Goal: Find specific page/section: Find specific page/section

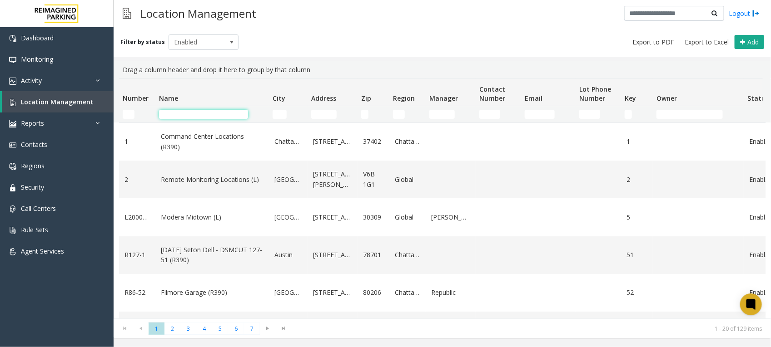
click at [208, 117] on input "Name Filter" at bounding box center [203, 114] width 89 height 9
type input "*"
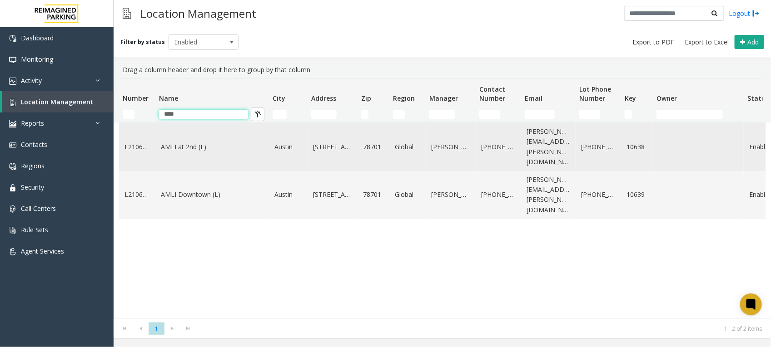
type input "****"
click at [189, 142] on link "AMLI at 2nd (L)" at bounding box center [212, 147] width 103 height 10
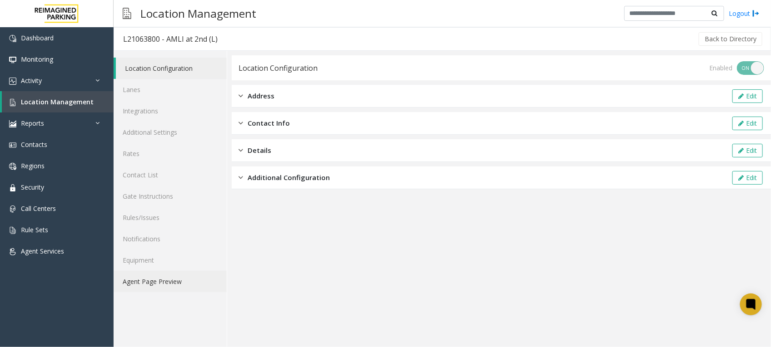
click at [164, 283] on link "Agent Page Preview" at bounding box center [170, 281] width 113 height 21
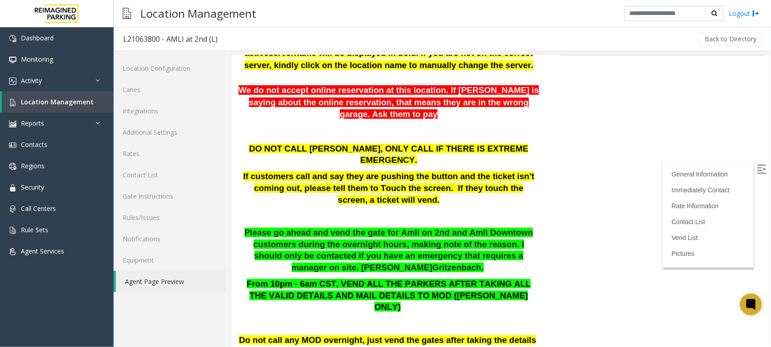
scroll to position [284, 0]
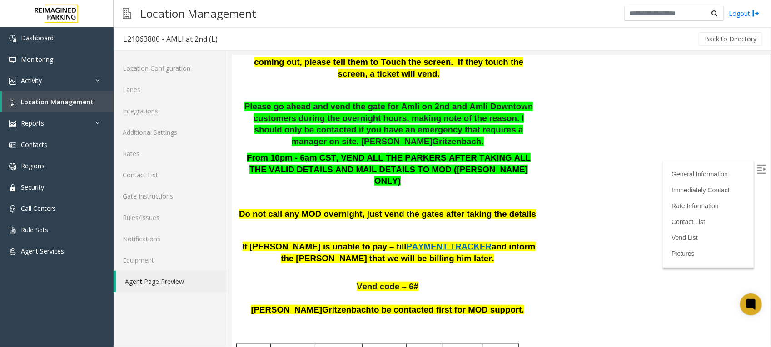
click at [406, 242] on span "PAYMENT TRACKER" at bounding box center [448, 247] width 85 height 10
drag, startPoint x: 561, startPoint y: 167, endPoint x: 516, endPoint y: 163, distance: 45.6
click at [40, 99] on span "Location Management" at bounding box center [57, 102] width 73 height 9
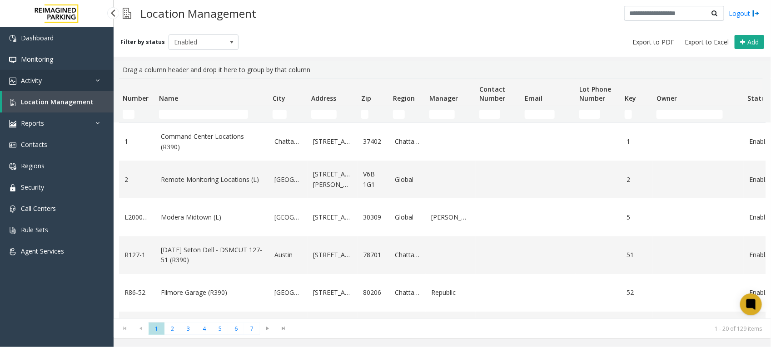
click at [62, 73] on link "Activity" at bounding box center [57, 80] width 114 height 21
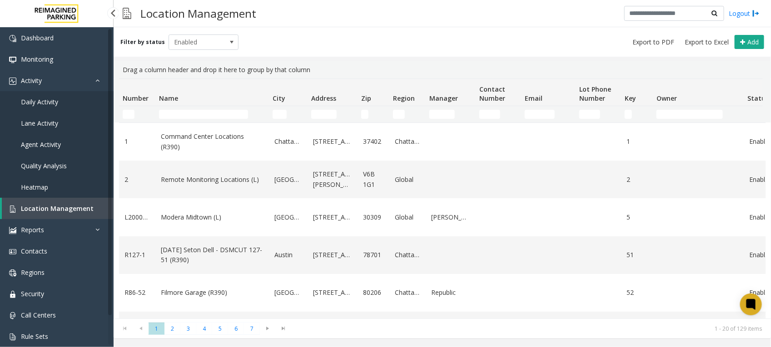
click at [39, 100] on span "Daily Activity" at bounding box center [39, 102] width 37 height 9
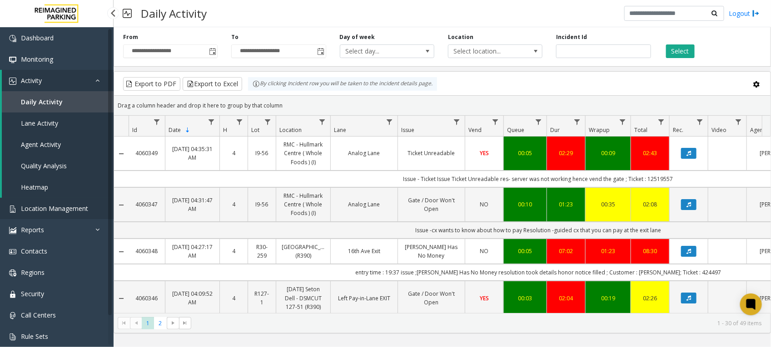
click at [55, 205] on span "Location Management" at bounding box center [54, 208] width 67 height 9
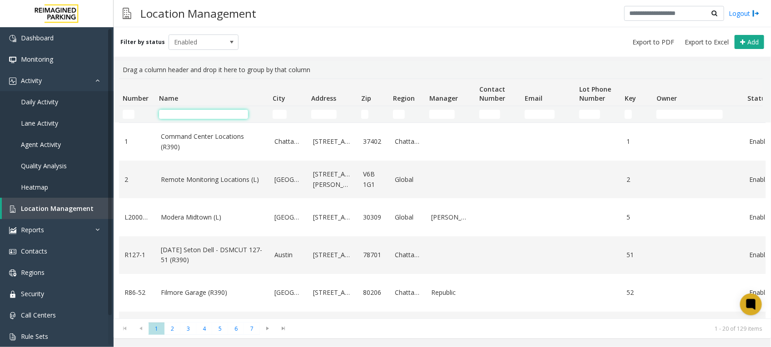
click at [219, 116] on input "Name Filter" at bounding box center [203, 114] width 89 height 9
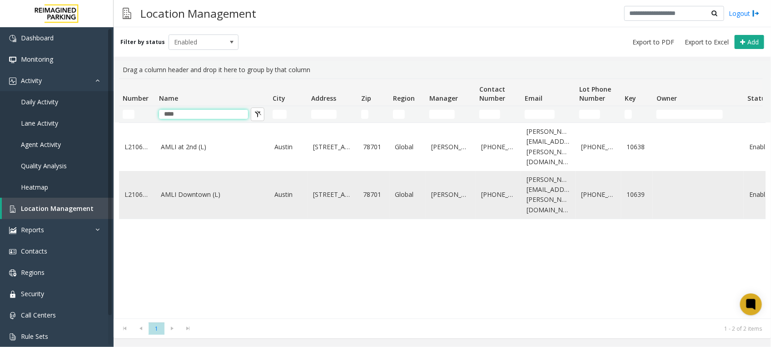
type input "****"
click at [193, 190] on link "AMLI Downtown (L)" at bounding box center [212, 195] width 103 height 10
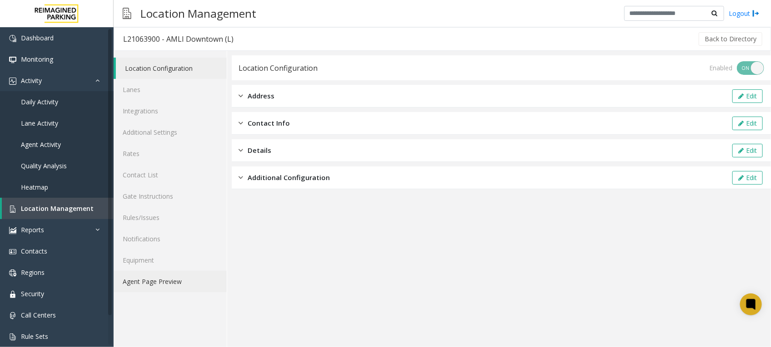
click at [161, 288] on link "Agent Page Preview" at bounding box center [170, 281] width 113 height 21
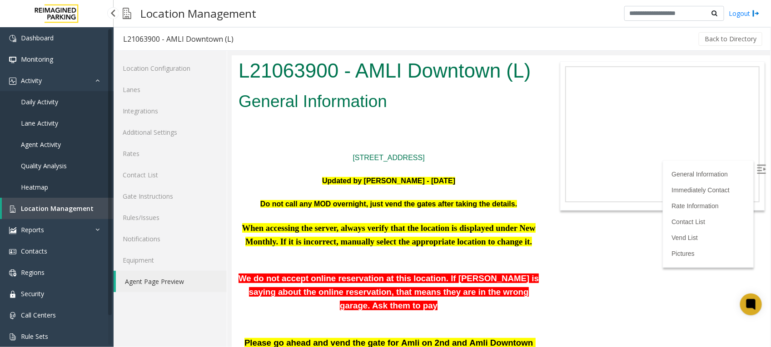
click at [42, 100] on span "Daily Activity" at bounding box center [39, 102] width 37 height 9
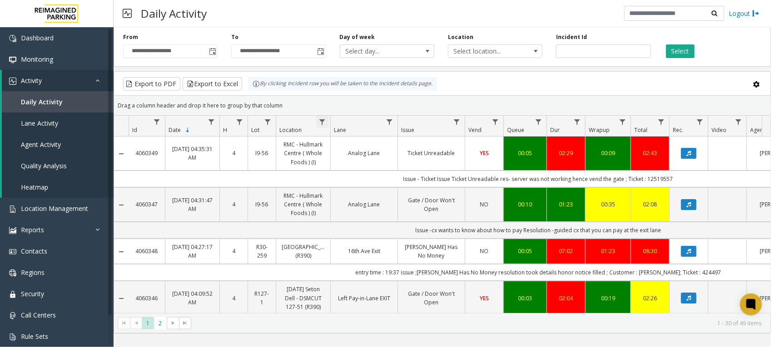
click at [321, 119] on span "Data table" at bounding box center [321, 122] width 7 height 7
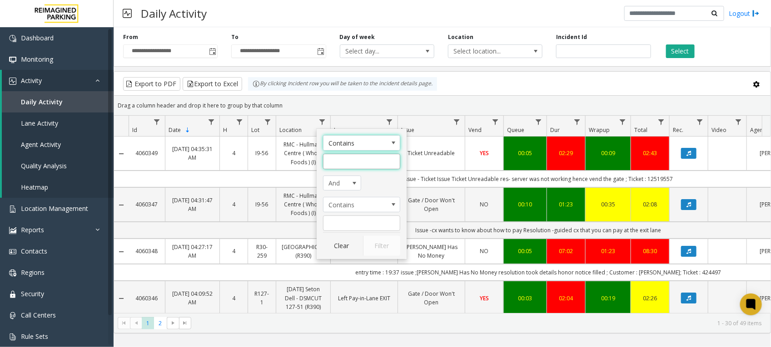
click at [347, 169] on input "Location Filter" at bounding box center [361, 161] width 77 height 15
type input "****"
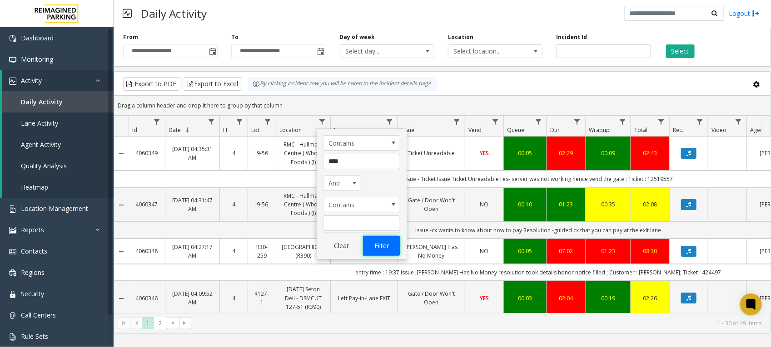
click at [382, 246] on button "Filter" at bounding box center [381, 246] width 37 height 20
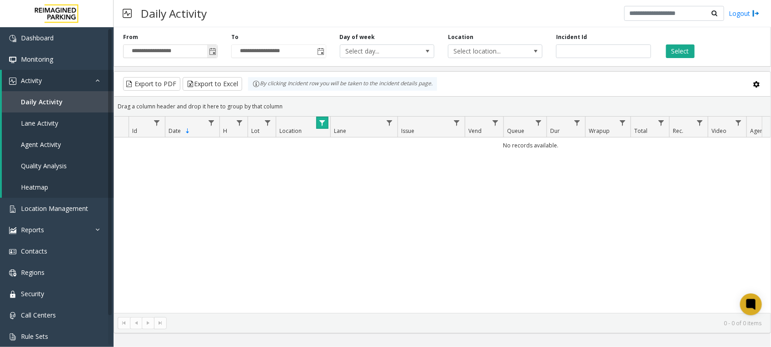
click at [216, 50] on span "Toggle popup" at bounding box center [212, 51] width 7 height 7
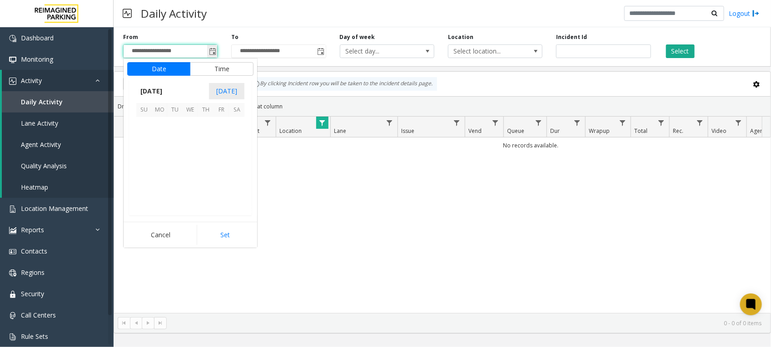
scroll to position [162827, 0]
click at [166, 89] on span "August 2025" at bounding box center [151, 91] width 30 height 14
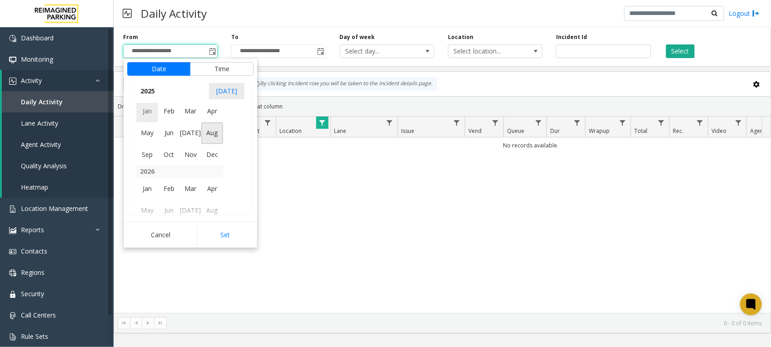
click at [149, 110] on span "Jan" at bounding box center [147, 112] width 22 height 22
click at [189, 128] on span "1" at bounding box center [190, 125] width 15 height 15
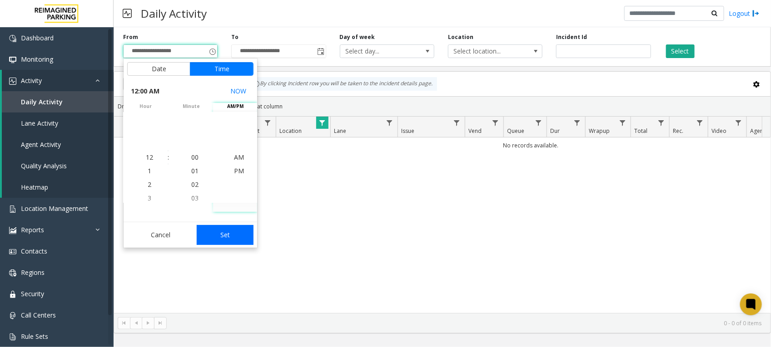
click at [233, 230] on button "Set" at bounding box center [225, 235] width 57 height 20
type input "**********"
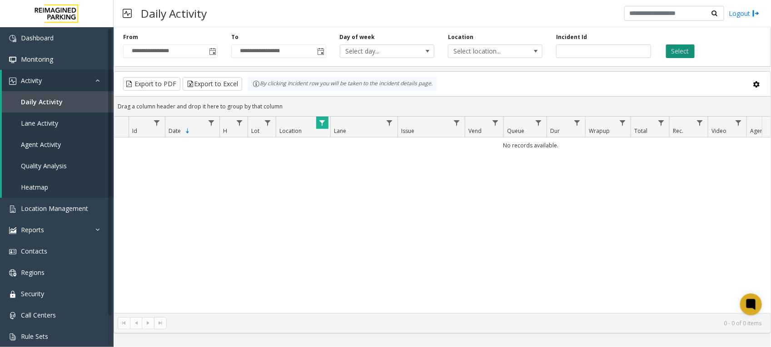
click at [687, 52] on button "Select" at bounding box center [680, 52] width 29 height 14
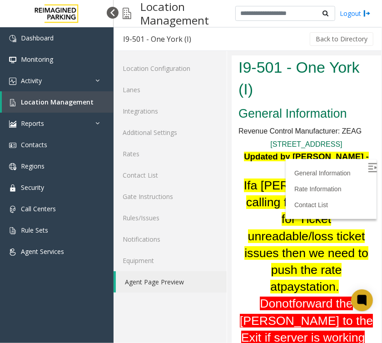
click at [114, 10] on div at bounding box center [113, 13] width 12 height 12
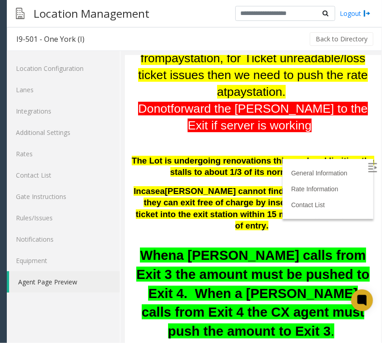
scroll to position [114, 0]
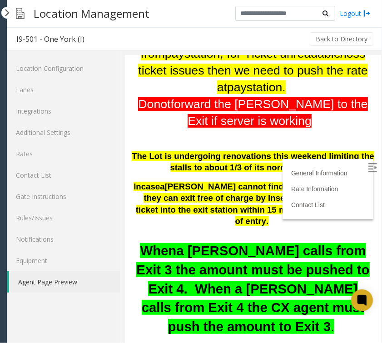
click at [254, 129] on p at bounding box center [252, 136] width 243 height 14
click at [368, 163] on label at bounding box center [373, 168] width 14 height 14
click at [289, 129] on p at bounding box center [252, 136] width 243 height 14
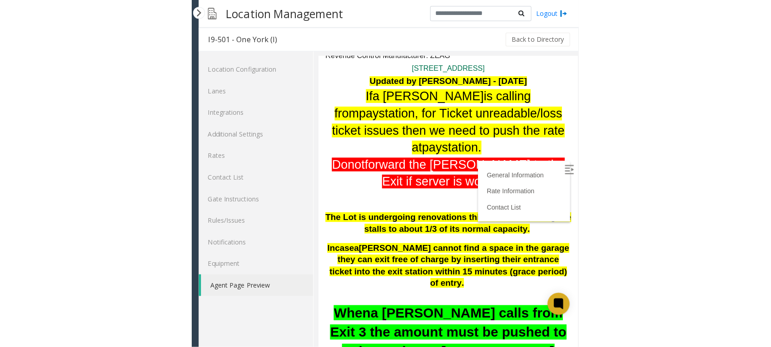
scroll to position [0, 0]
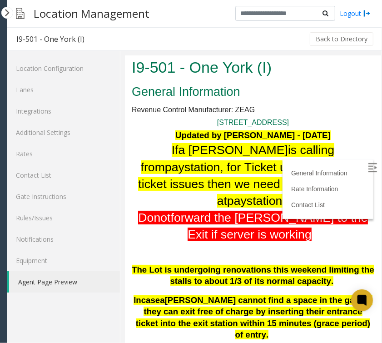
click at [293, 243] on p at bounding box center [252, 250] width 243 height 14
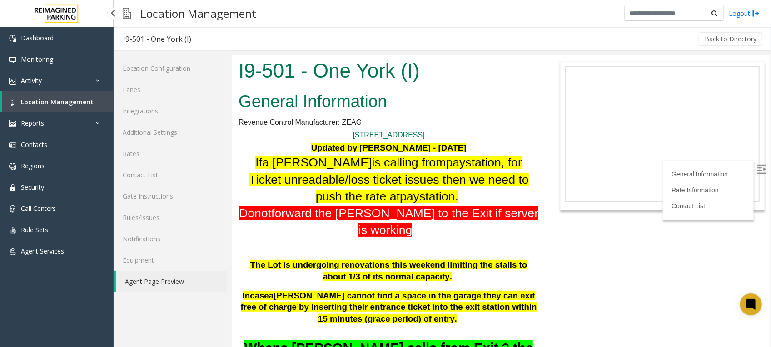
click at [58, 100] on span "Location Management" at bounding box center [57, 102] width 73 height 9
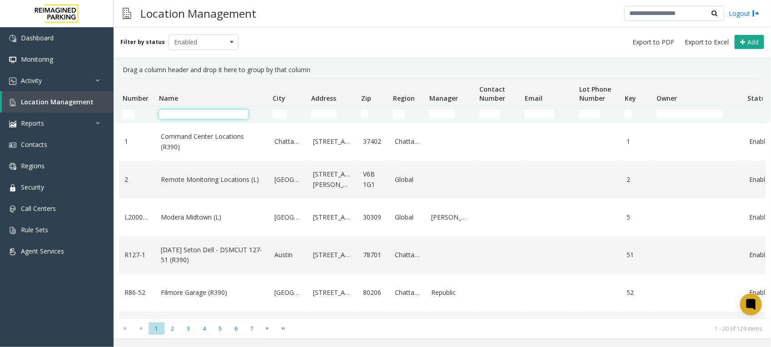
click at [178, 119] on input "Name Filter" at bounding box center [203, 114] width 89 height 9
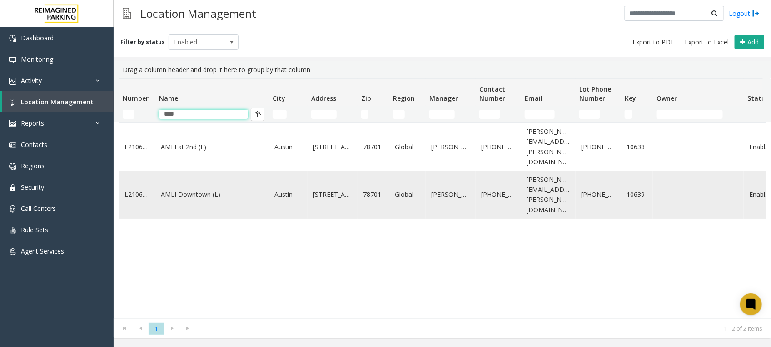
type input "****"
click at [210, 174] on td "AMLI Downtown (L)" at bounding box center [212, 195] width 114 height 48
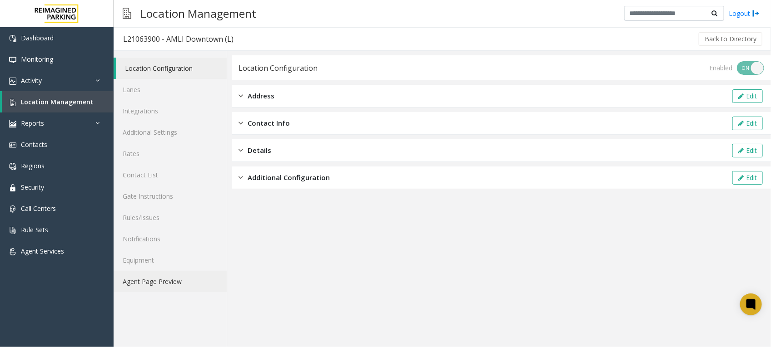
click at [154, 284] on link "Agent Page Preview" at bounding box center [170, 281] width 113 height 21
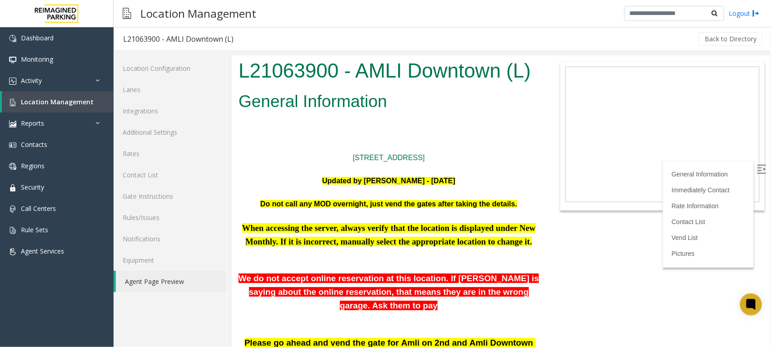
scroll to position [57, 0]
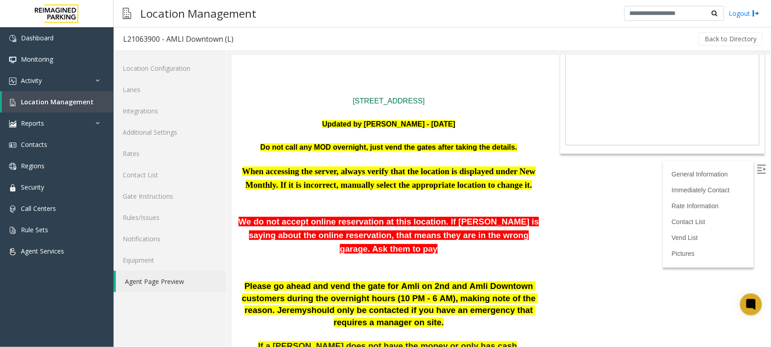
click at [756, 166] on img at bounding box center [760, 168] width 9 height 9
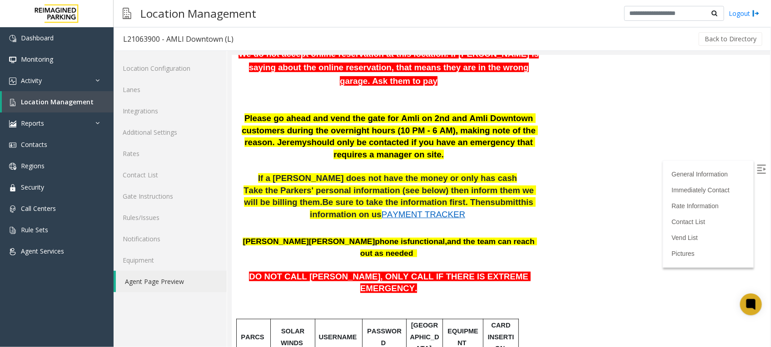
scroll to position [227, 0]
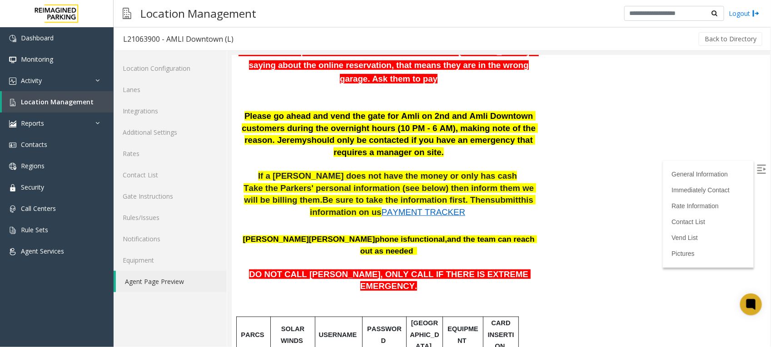
click at [395, 207] on span "PAYMENT TRACKER" at bounding box center [423, 212] width 84 height 10
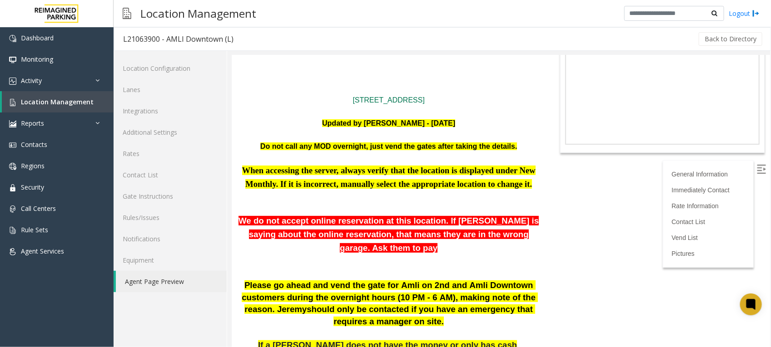
scroll to position [57, 0]
